Goal: Task Accomplishment & Management: Manage account settings

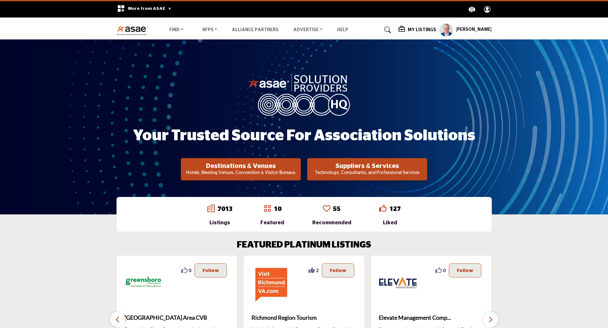
click at [468, 27] on h5 "[PERSON_NAME]" at bounding box center [474, 30] width 36 height 6
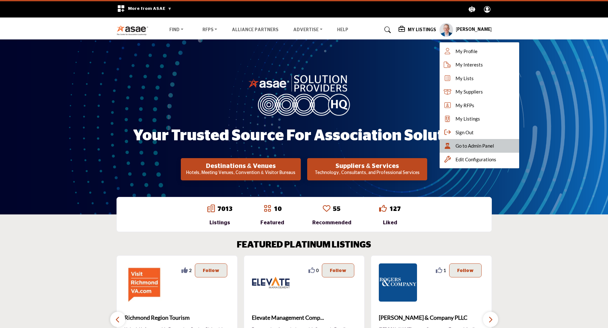
click at [470, 146] on span "Go to Admin Panel" at bounding box center [474, 145] width 39 height 7
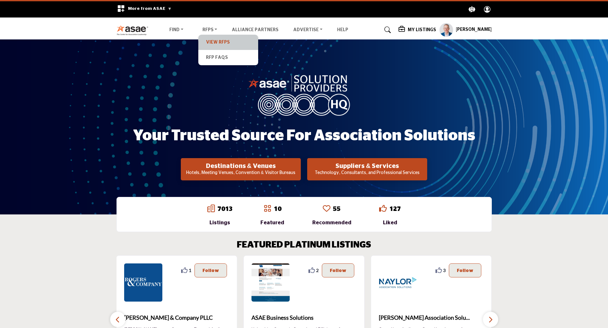
click at [212, 41] on link "View RFPs" at bounding box center [227, 42] width 53 height 9
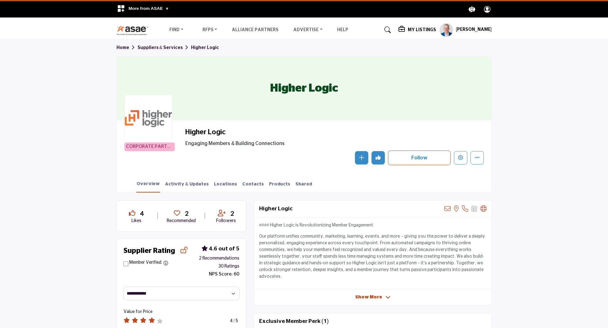
click at [461, 139] on div "Higher Logic Engaging Members & Building Connections" at bounding box center [332, 137] width 295 height 19
click at [461, 155] on icon "Edit company" at bounding box center [460, 157] width 5 height 5
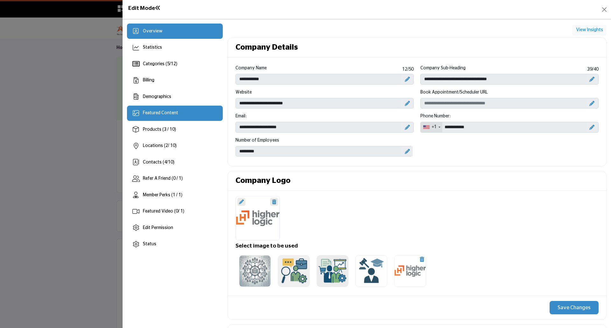
click at [156, 115] on span "Featured Content" at bounding box center [160, 113] width 35 height 4
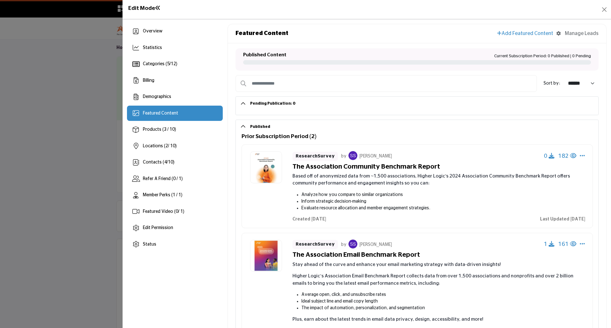
click at [580, 32] on div "Manage Leads" at bounding box center [582, 34] width 34 height 8
click at [585, 34] on div "Manage Leads" at bounding box center [582, 34] width 34 height 8
click at [580, 156] on icon "Select Dropdown Options" at bounding box center [582, 156] width 5 height 6
click at [546, 171] on link "Change Owner" at bounding box center [545, 171] width 75 height 11
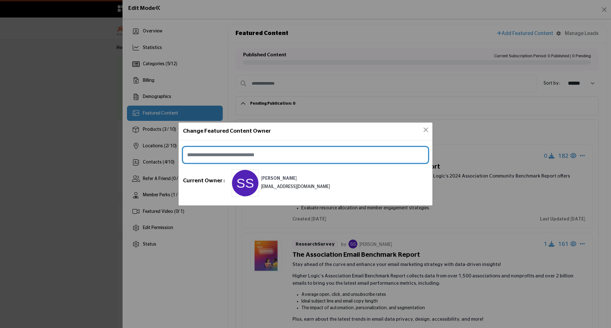
click at [250, 156] on input at bounding box center [305, 155] width 245 height 16
paste input "**********"
type input "**********"
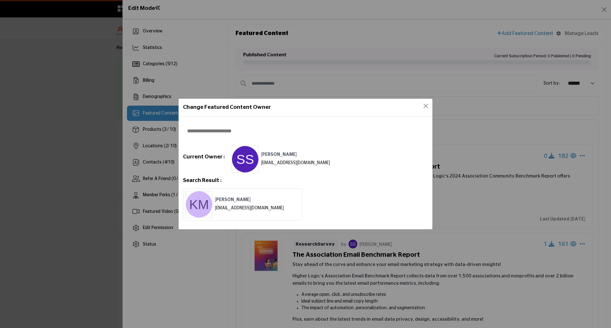
click at [251, 201] on h6 "Katrina McAfee" at bounding box center [249, 199] width 69 height 5
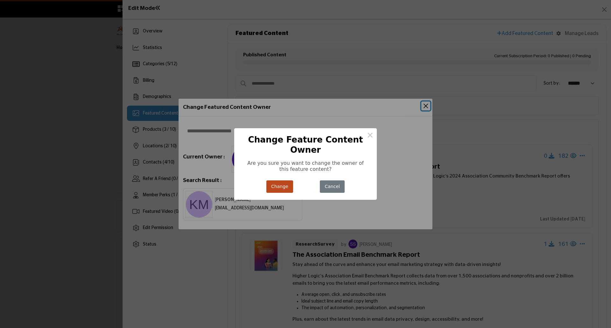
click at [279, 179] on div "Change No Cancel" at bounding box center [305, 186] width 81 height 15
click at [279, 180] on button "Change" at bounding box center [279, 186] width 27 height 12
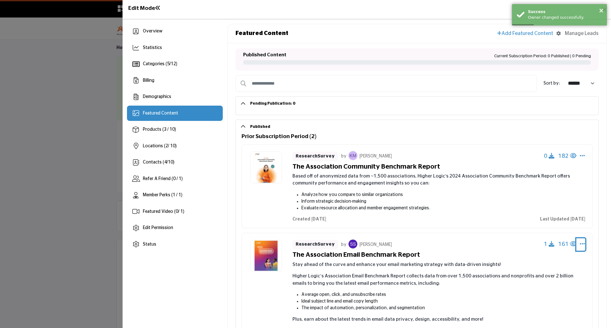
click at [580, 243] on icon "Select Dropdown Options" at bounding box center [582, 244] width 5 height 6
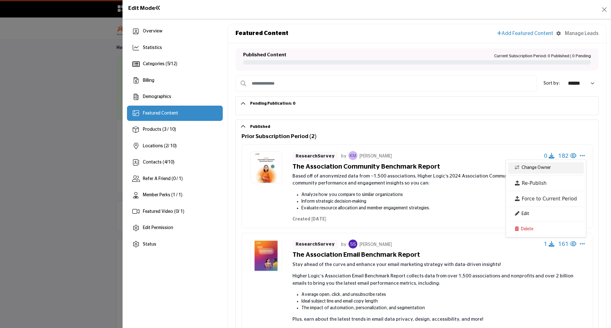
click at [543, 170] on link "Change Owner" at bounding box center [545, 167] width 75 height 11
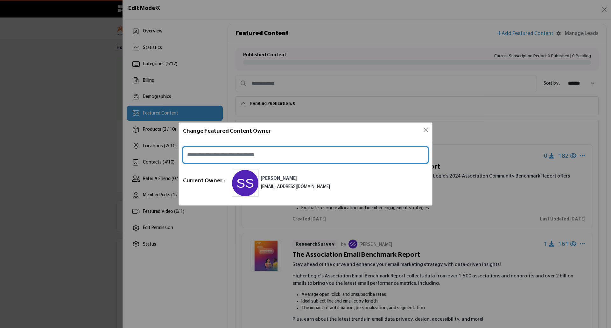
click at [263, 160] on input at bounding box center [305, 155] width 245 height 16
paste input "**********"
type input "**********"
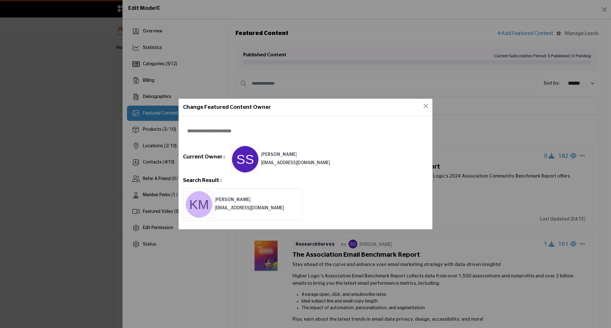
click at [254, 195] on div "Katrina McAfee kmcafee@higherlogic.com" at bounding box center [242, 204] width 119 height 32
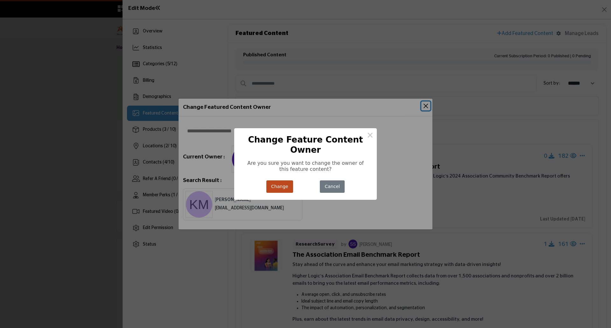
click at [284, 182] on button "Change" at bounding box center [279, 186] width 27 height 12
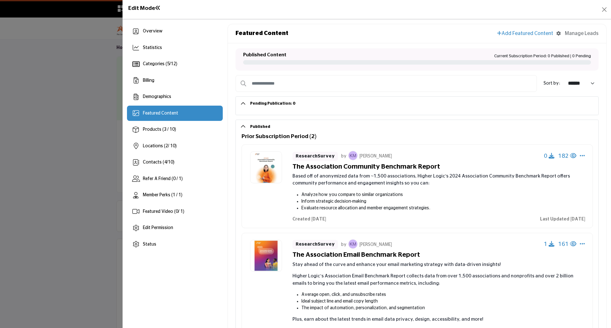
click at [584, 34] on div "Manage Leads" at bounding box center [582, 34] width 34 height 8
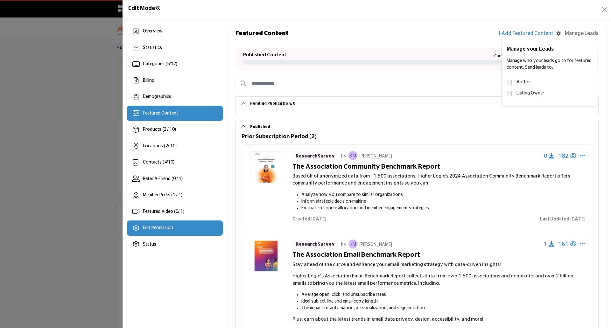
click at [158, 224] on div "Edit Permission" at bounding box center [175, 228] width 96 height 15
